Goal: Task Accomplishment & Management: Use online tool/utility

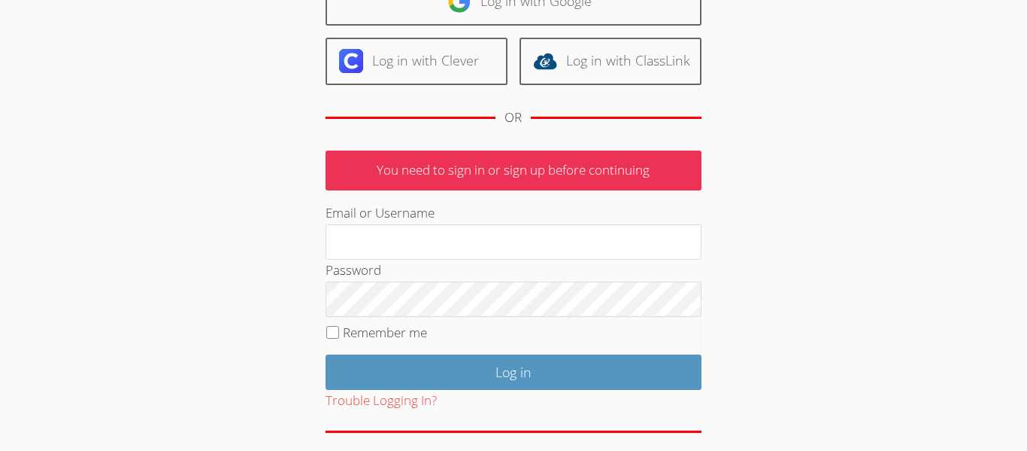
scroll to position [139, 0]
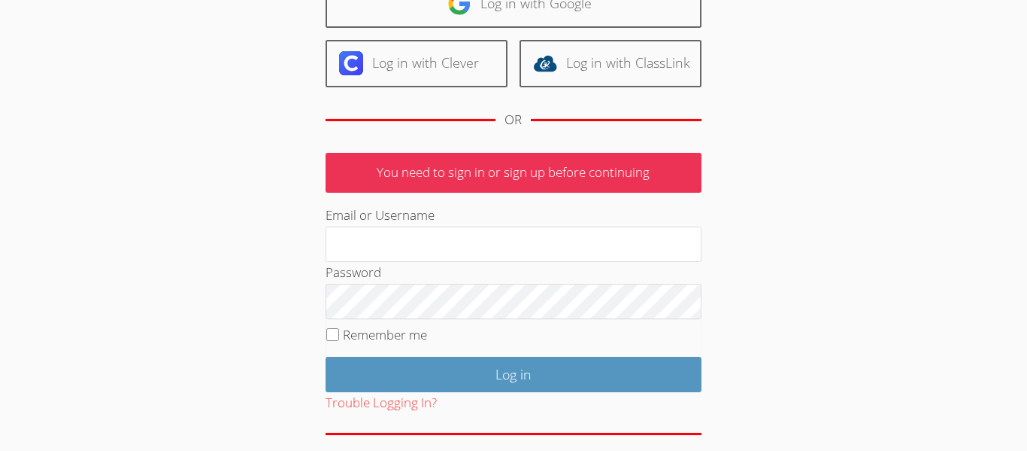
type input "[DOMAIN_NAME]"
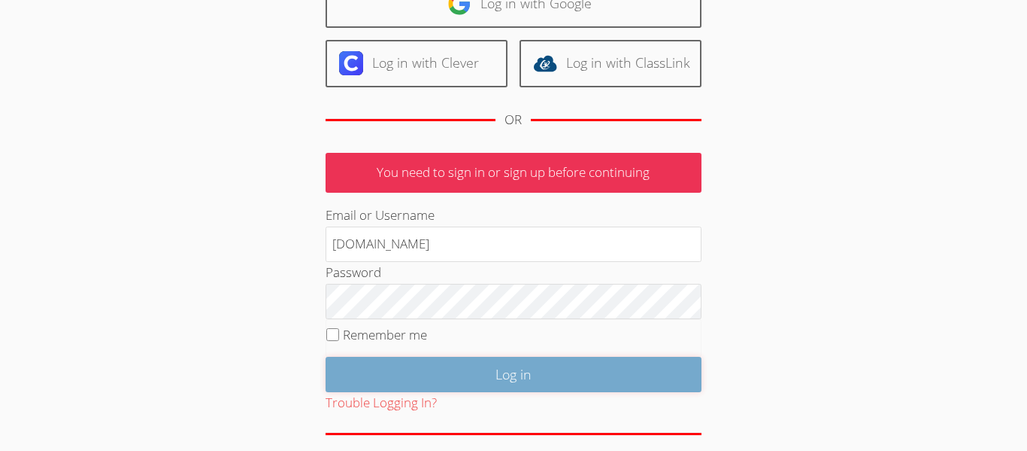
click at [570, 377] on input "Log in" at bounding box center [514, 374] width 376 height 35
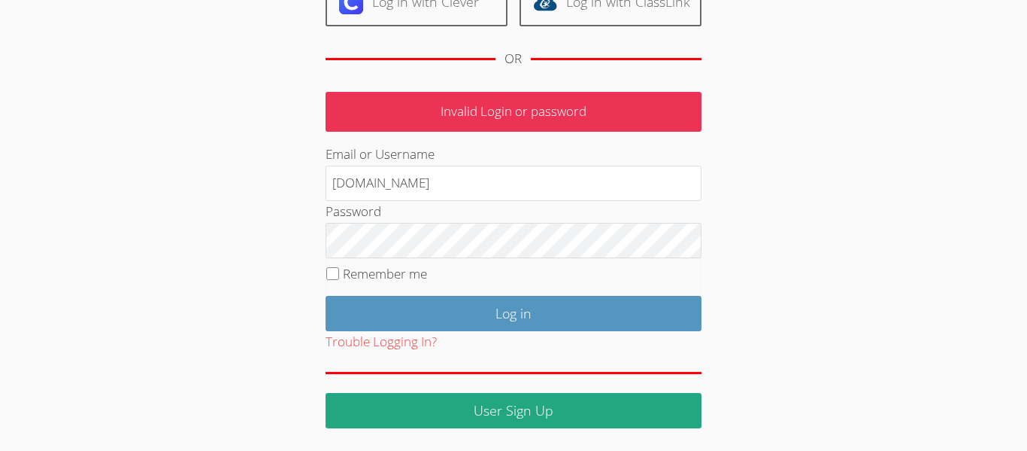
scroll to position [199, 0]
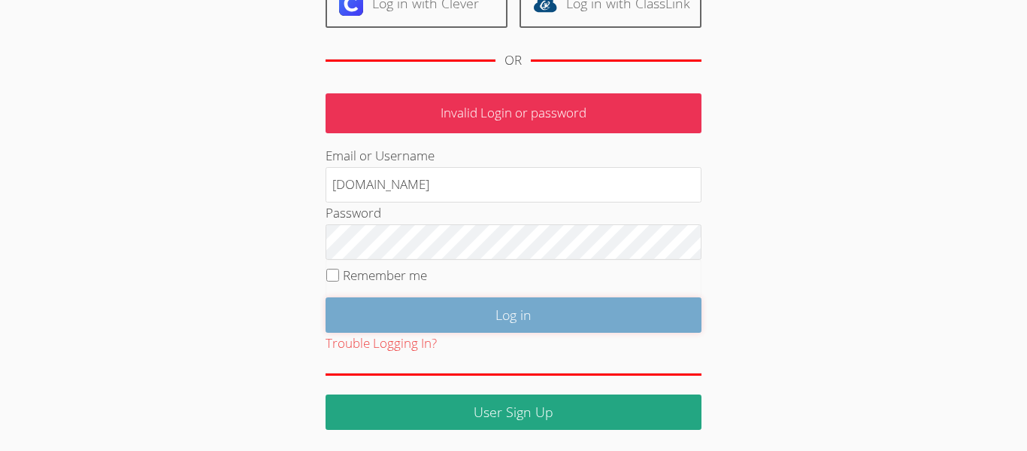
click at [583, 316] on input "Log in" at bounding box center [514, 314] width 376 height 35
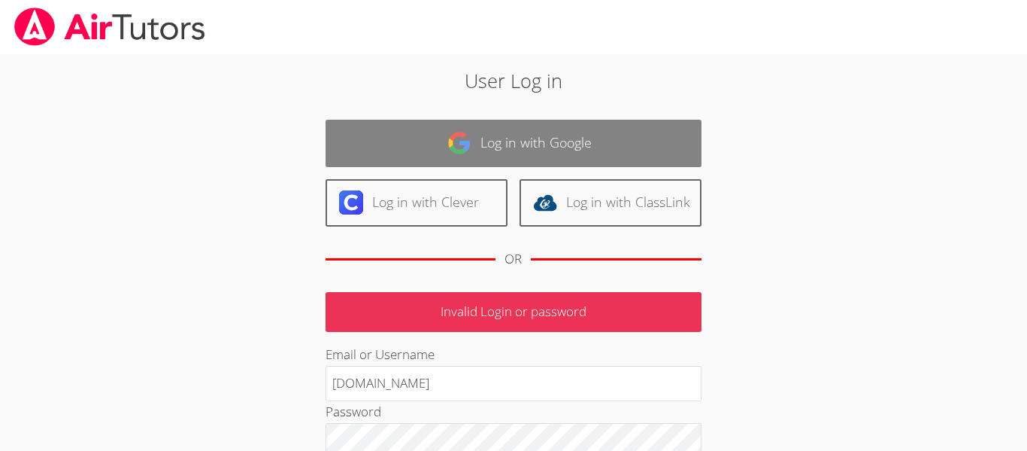
click at [599, 145] on link "Log in with Google" at bounding box center [514, 143] width 376 height 47
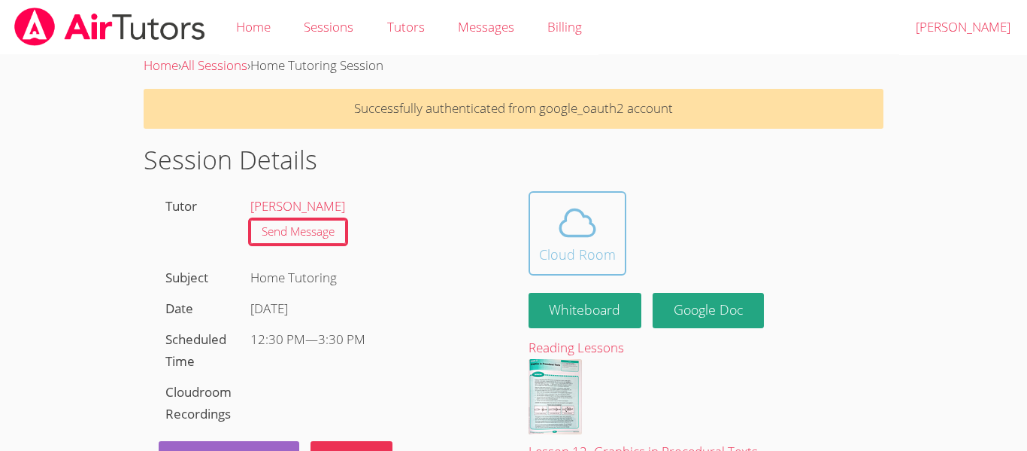
click at [569, 242] on icon at bounding box center [578, 223] width 42 height 42
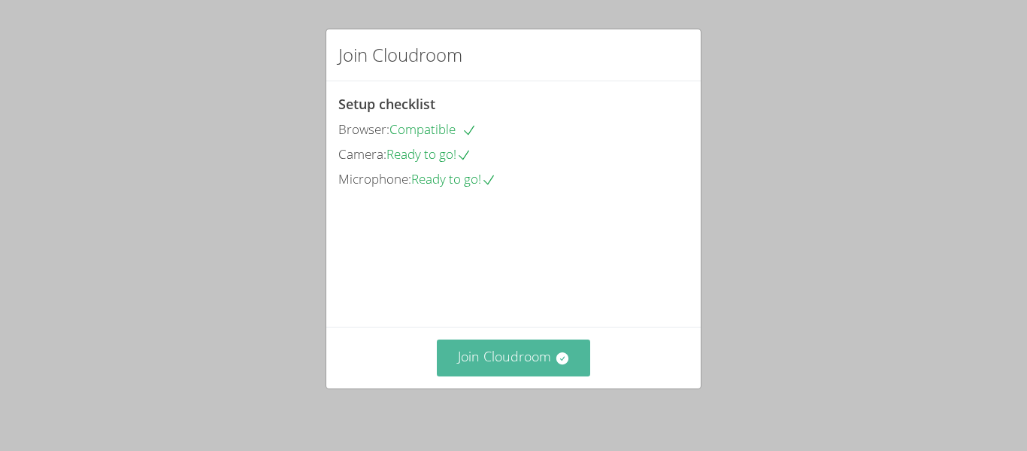
click at [549, 353] on button "Join Cloudroom" at bounding box center [514, 357] width 154 height 37
